Goal: Information Seeking & Learning: Learn about a topic

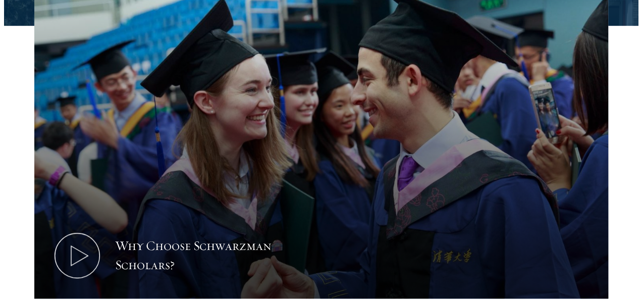
scroll to position [327, 0]
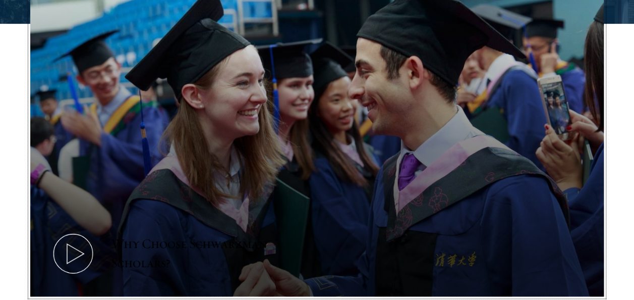
click at [74, 249] on icon at bounding box center [72, 253] width 45 height 45
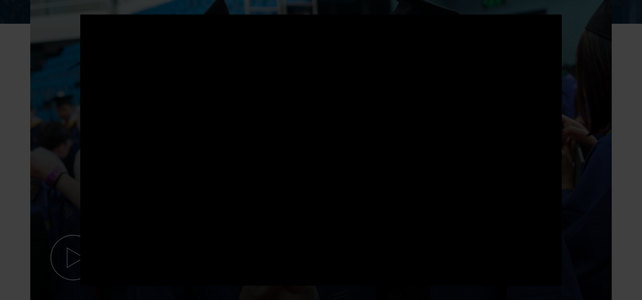
click at [599, 215] on div at bounding box center [321, 150] width 642 height 300
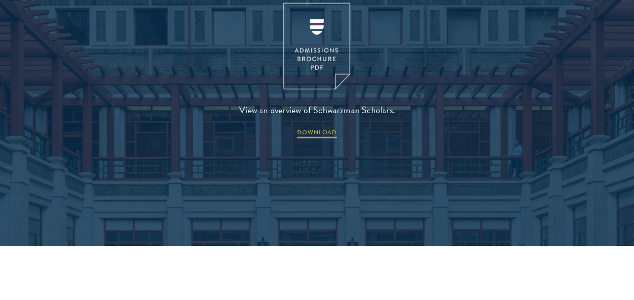
scroll to position [1333, 0]
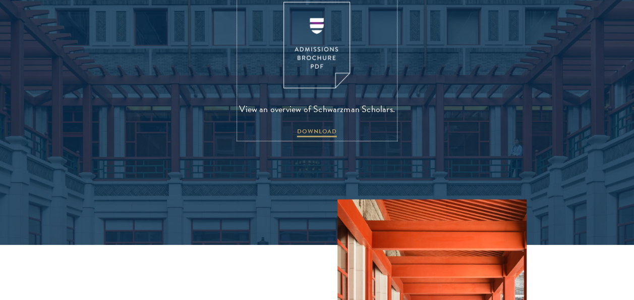
click at [342, 57] on img at bounding box center [317, 45] width 67 height 86
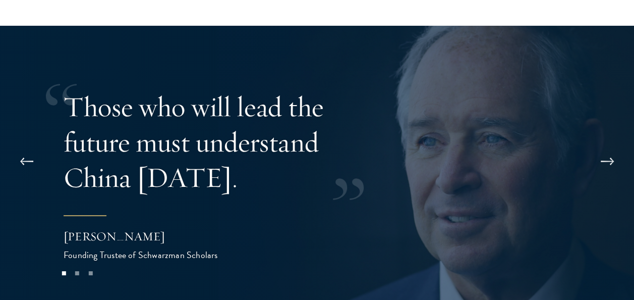
scroll to position [1858, 0]
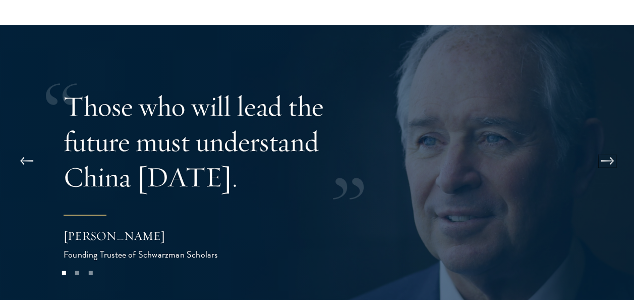
click at [612, 147] on button at bounding box center [607, 161] width 33 height 28
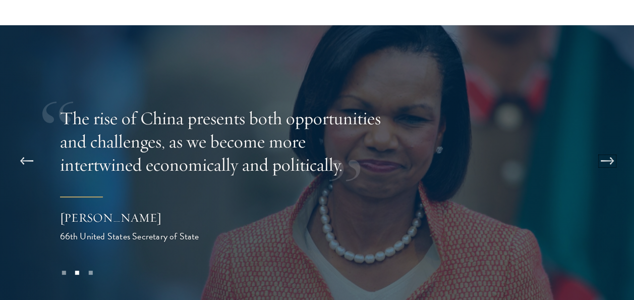
click at [612, 147] on button at bounding box center [607, 161] width 33 height 28
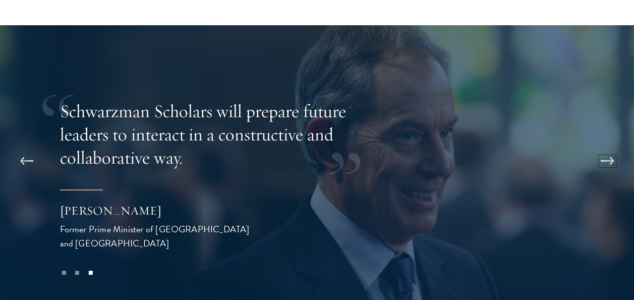
click at [612, 147] on button at bounding box center [607, 161] width 33 height 28
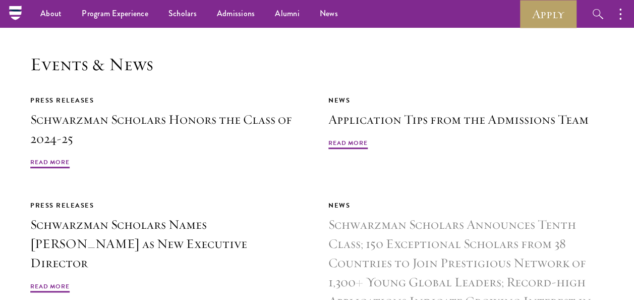
scroll to position [2181, 0]
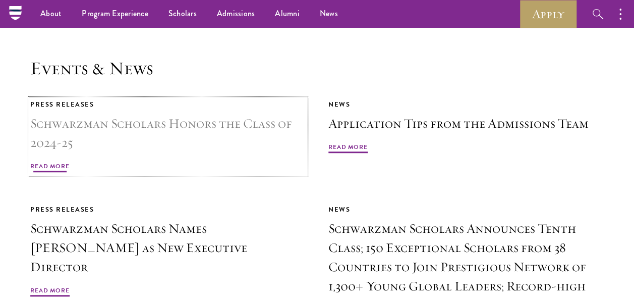
click at [85, 123] on link "Press Releases Schwarzman Scholars Honors the Class of 2024-25 Read More" at bounding box center [168, 136] width 276 height 75
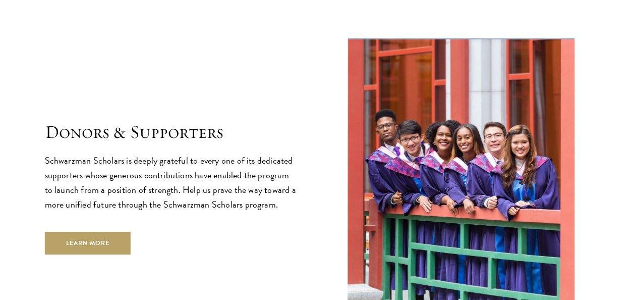
scroll to position [2632, 0]
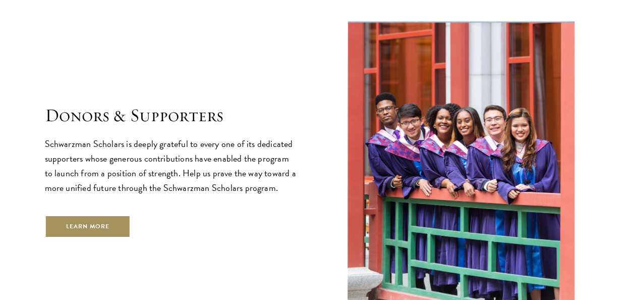
click at [68, 215] on link "Learn More" at bounding box center [88, 226] width 86 height 23
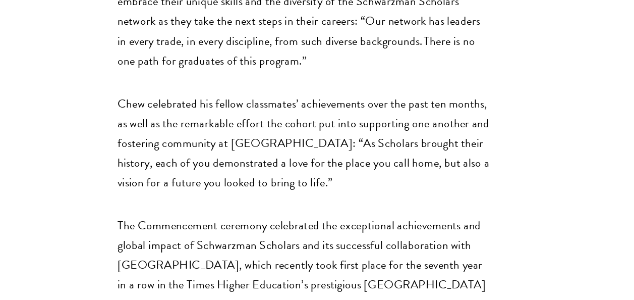
scroll to position [956, 0]
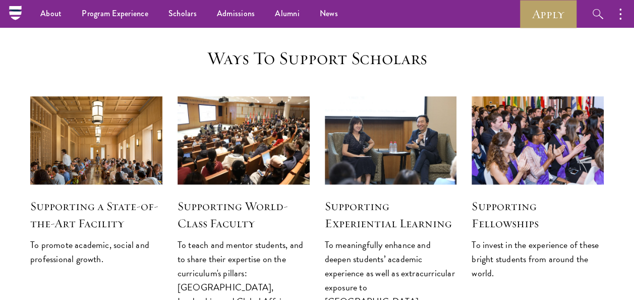
scroll to position [1147, 0]
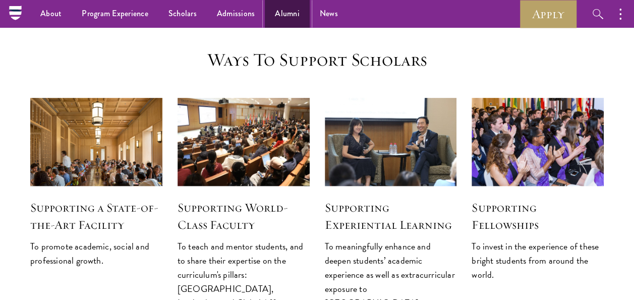
click at [280, 16] on link "Alumni" at bounding box center [287, 14] width 45 height 28
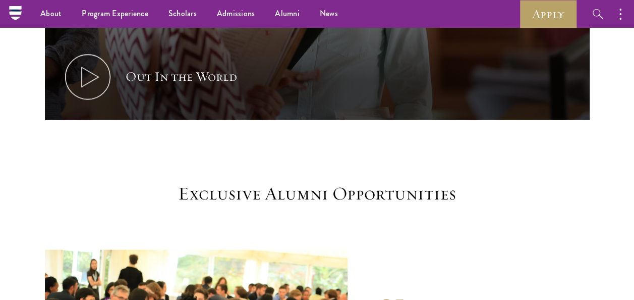
scroll to position [741, 0]
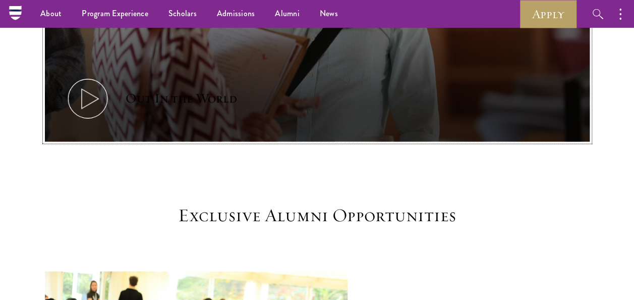
click at [167, 106] on div "Out In the World" at bounding box center [182, 98] width 112 height 19
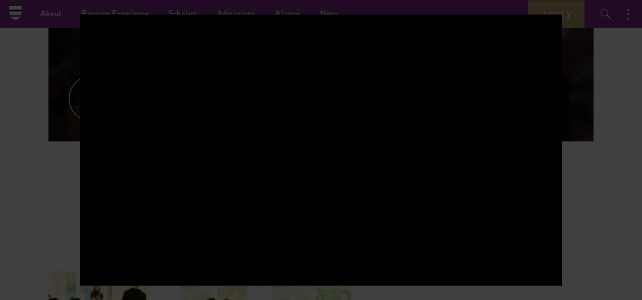
click at [619, 215] on div at bounding box center [321, 150] width 642 height 300
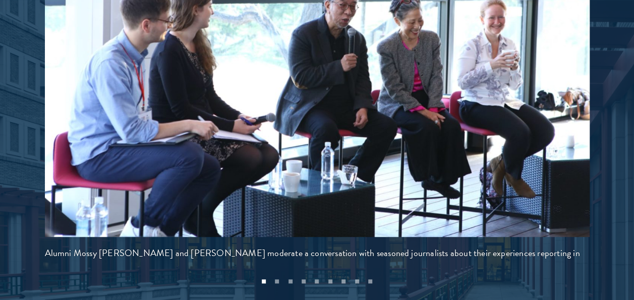
scroll to position [2223, 0]
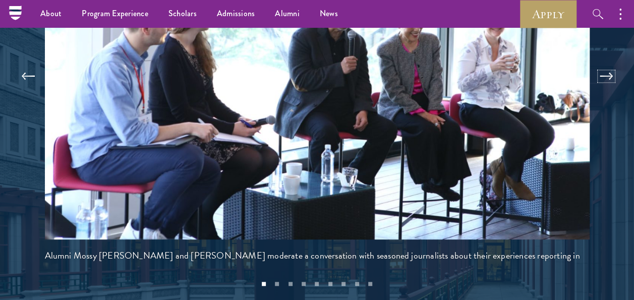
click at [609, 69] on button at bounding box center [606, 76] width 33 height 28
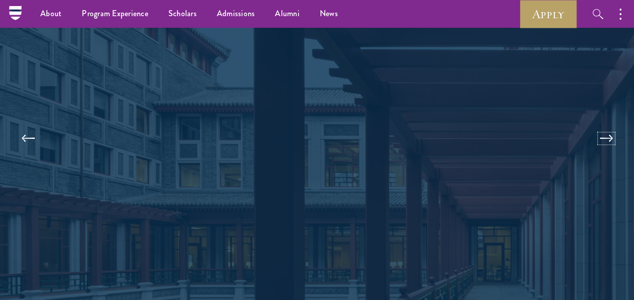
scroll to position [2157, 0]
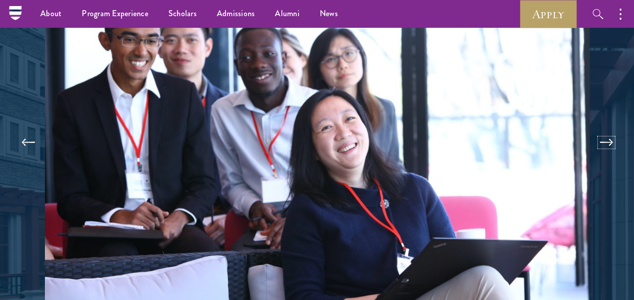
click at [618, 129] on button at bounding box center [606, 142] width 33 height 28
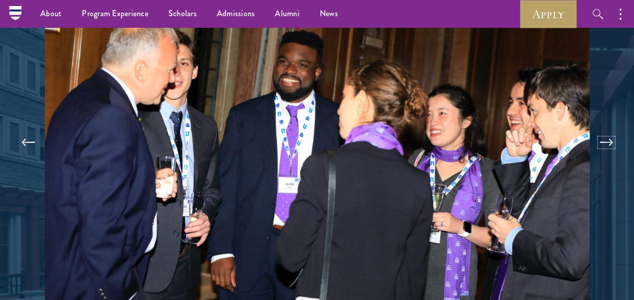
click at [615, 141] on button at bounding box center [606, 142] width 33 height 28
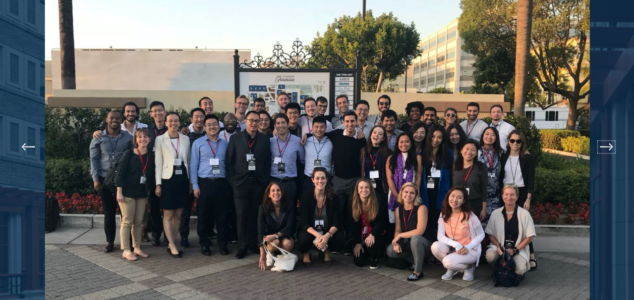
scroll to position [2164, 0]
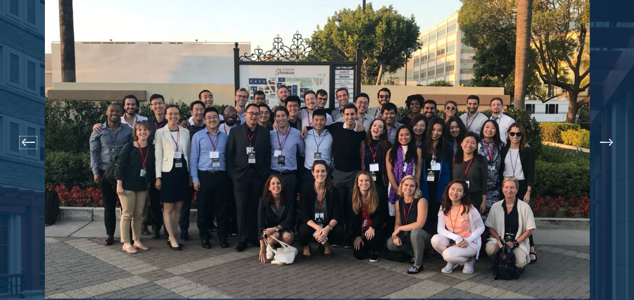
click at [20, 146] on button at bounding box center [28, 142] width 33 height 28
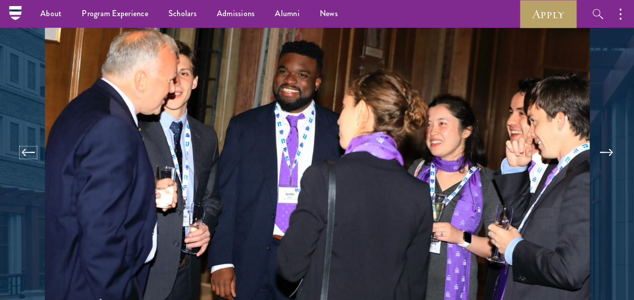
scroll to position [2136, 0]
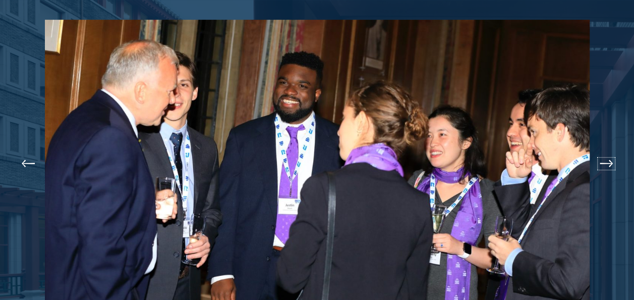
click at [609, 154] on button at bounding box center [606, 163] width 33 height 28
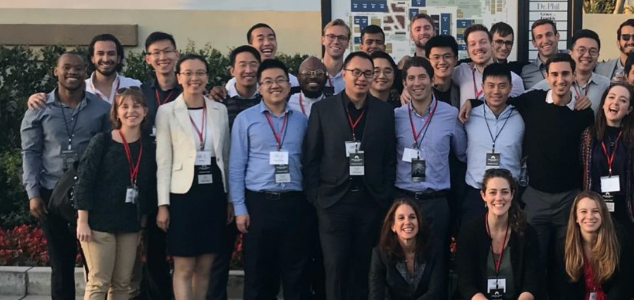
scroll to position [2140, 0]
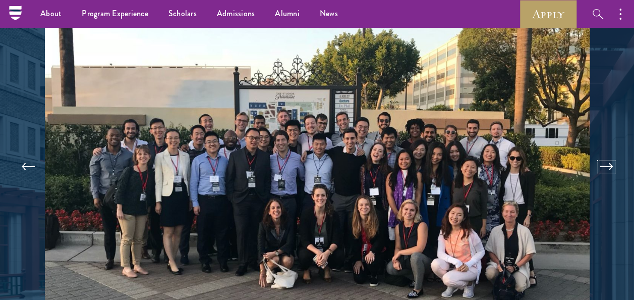
click at [611, 164] on button at bounding box center [606, 166] width 33 height 28
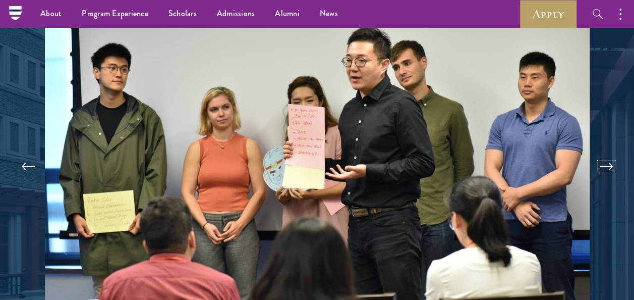
click at [608, 162] on button at bounding box center [606, 166] width 33 height 28
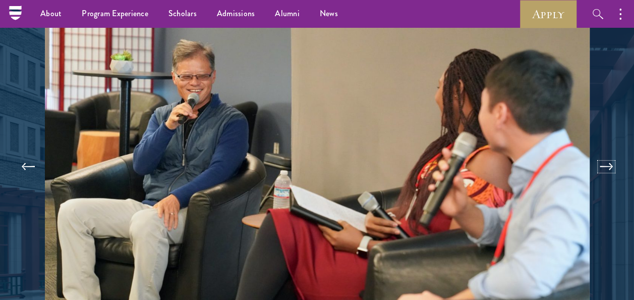
click at [608, 162] on button at bounding box center [606, 166] width 33 height 28
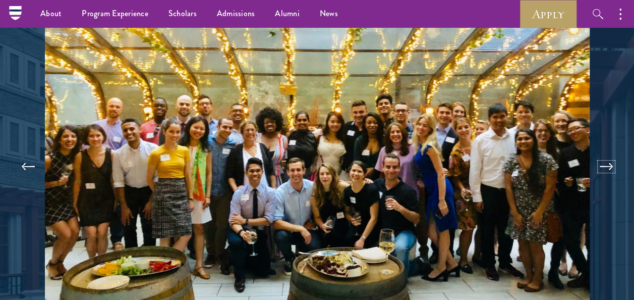
click at [608, 162] on button at bounding box center [606, 166] width 33 height 28
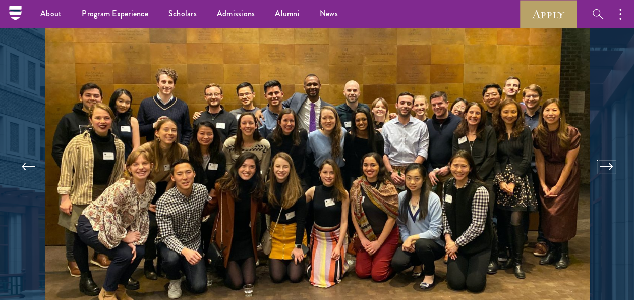
click at [608, 162] on button at bounding box center [606, 166] width 33 height 28
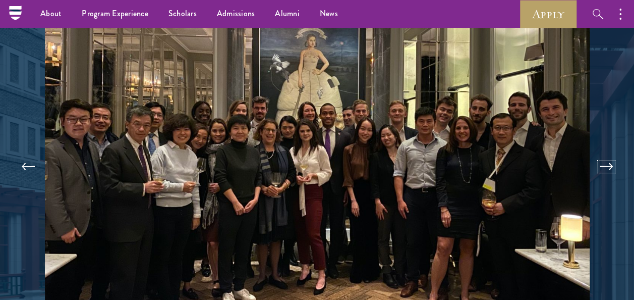
click at [608, 162] on button at bounding box center [606, 166] width 33 height 28
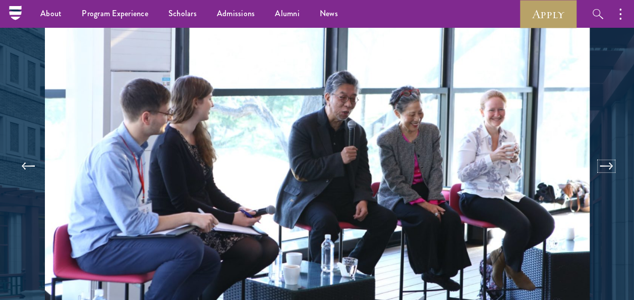
scroll to position [2133, 0]
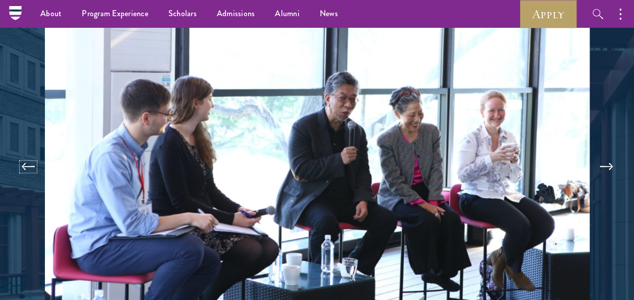
click at [29, 168] on button at bounding box center [28, 166] width 33 height 28
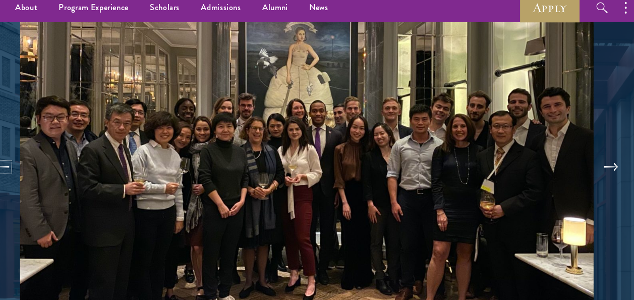
scroll to position [2141, 0]
click at [613, 161] on button at bounding box center [606, 165] width 33 height 28
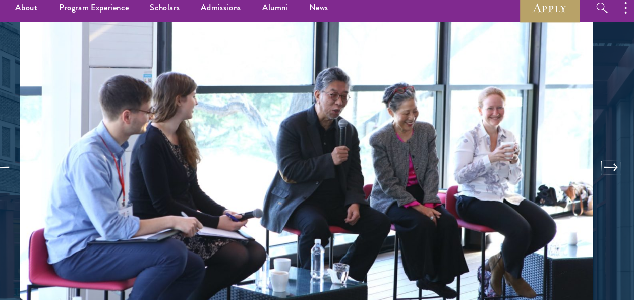
scroll to position [2134, 0]
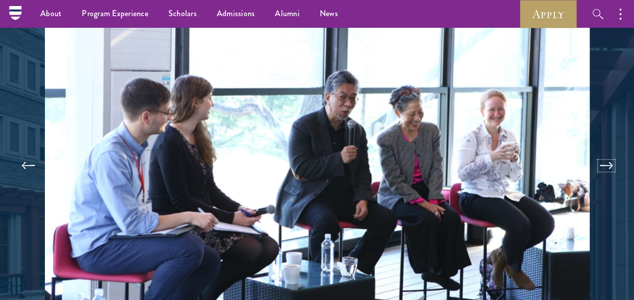
click at [606, 169] on button at bounding box center [606, 165] width 33 height 28
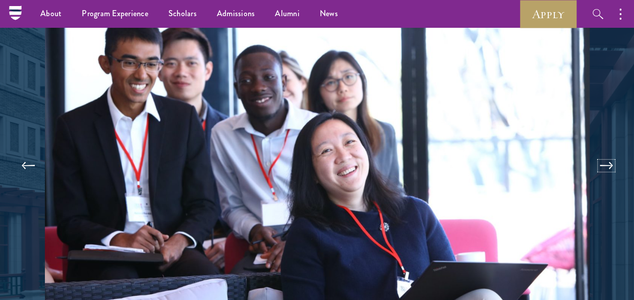
click at [606, 169] on button at bounding box center [606, 165] width 33 height 28
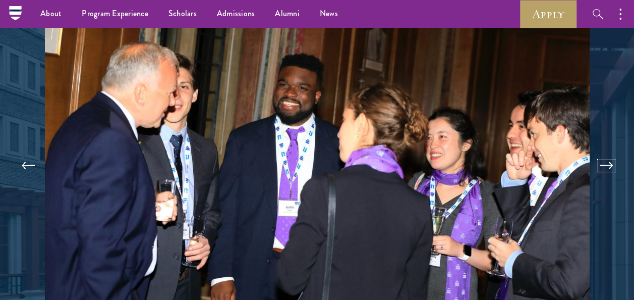
click at [606, 169] on button at bounding box center [606, 165] width 33 height 28
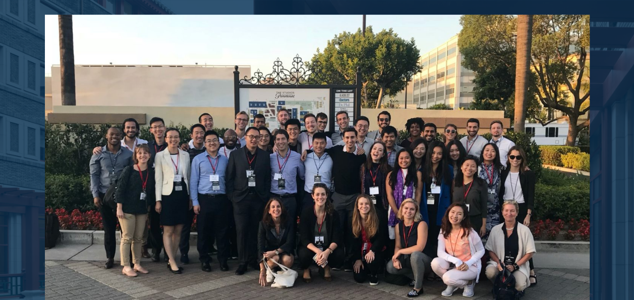
click at [609, 193] on div at bounding box center [317, 91] width 634 height 713
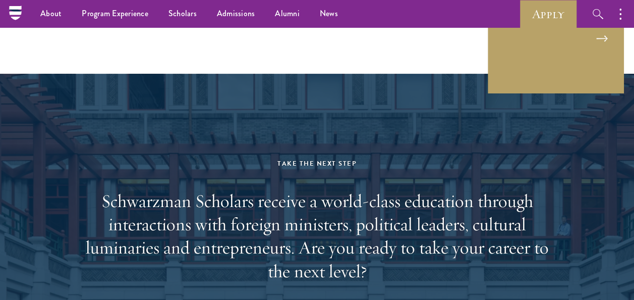
scroll to position [4026, 0]
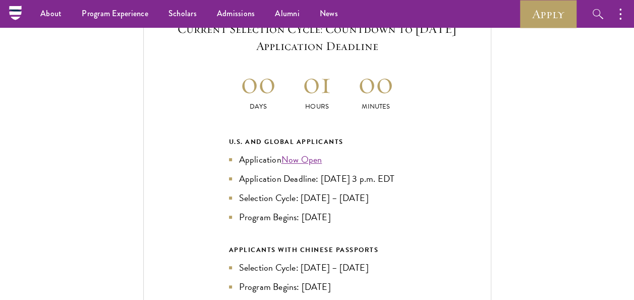
scroll to position [2144, 0]
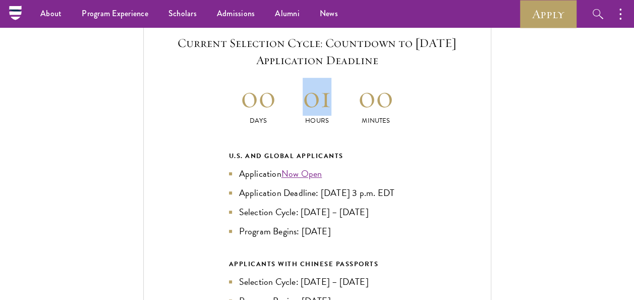
drag, startPoint x: 296, startPoint y: 90, endPoint x: 332, endPoint y: 93, distance: 36.0
click at [332, 93] on h2 "01" at bounding box center [317, 97] width 59 height 38
click at [475, 180] on div "Current Selection Cycle: Countdown to September 10, 2025 Application Deadline 0…" at bounding box center [317, 215] width 348 height 403
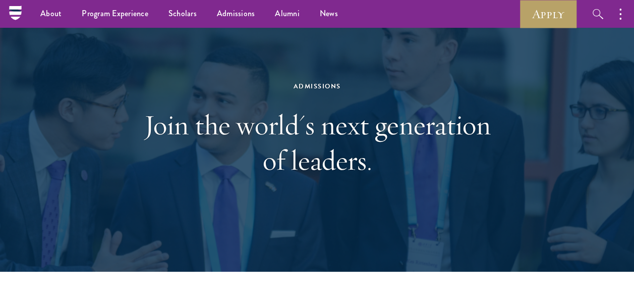
scroll to position [0, 0]
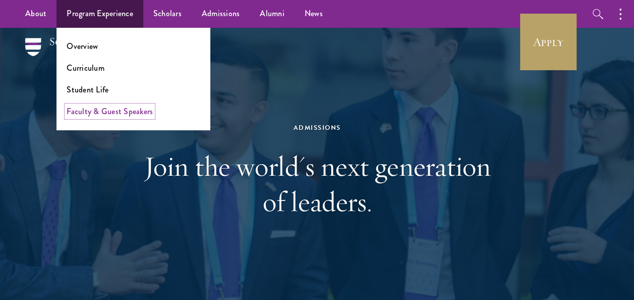
click at [110, 112] on link "Faculty & Guest Speakers" at bounding box center [110, 111] width 86 height 12
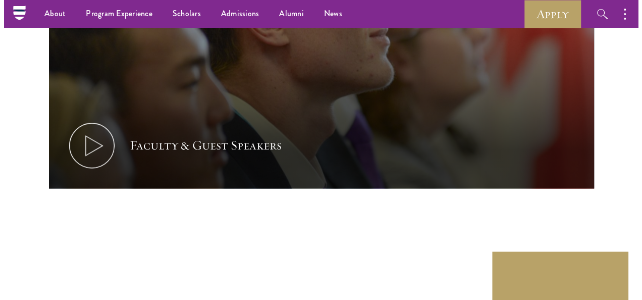
scroll to position [4261, 0]
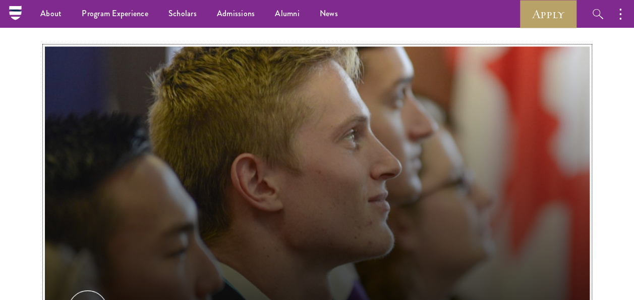
click at [217, 120] on button "Faculty & Guest Speakers" at bounding box center [317, 199] width 545 height 307
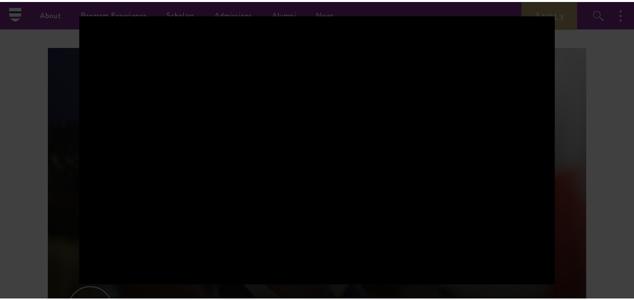
scroll to position [188, 0]
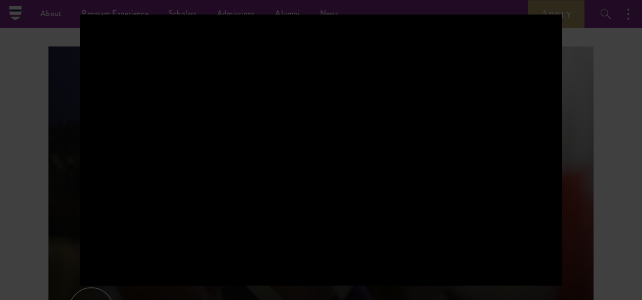
click at [626, 202] on div at bounding box center [321, 150] width 642 height 300
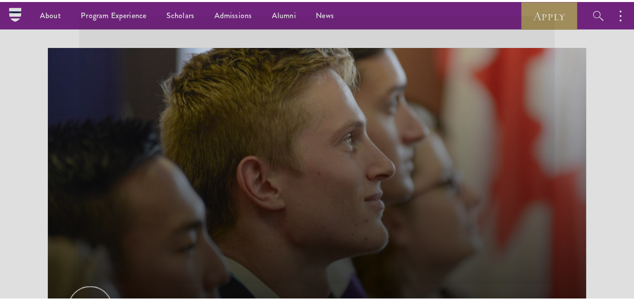
scroll to position [186, 0]
